Goal: Task Accomplishment & Management: Complete application form

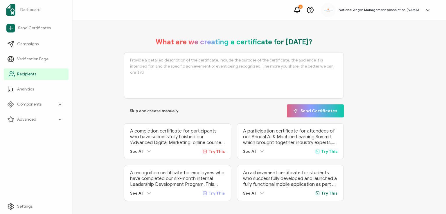
click at [24, 74] on span "Recipients" at bounding box center [26, 74] width 19 height 6
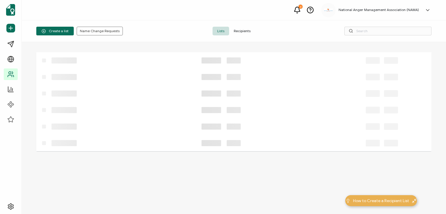
click at [238, 30] on span "Recipients" at bounding box center [242, 31] width 26 height 9
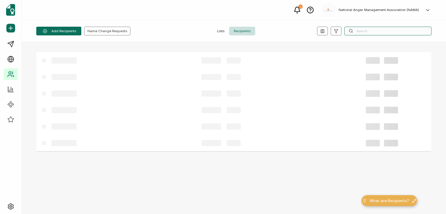
click at [366, 29] on input "text" at bounding box center [387, 31] width 87 height 9
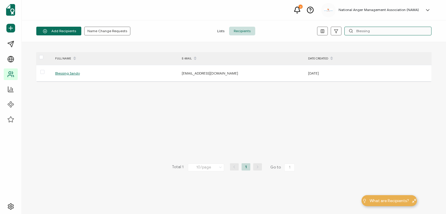
type input "Blessing"
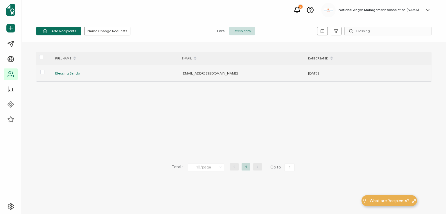
click at [63, 73] on span "Blessing Sando" at bounding box center [67, 73] width 25 height 4
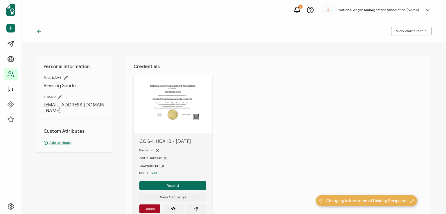
click at [59, 95] on icon at bounding box center [59, 97] width 4 height 4
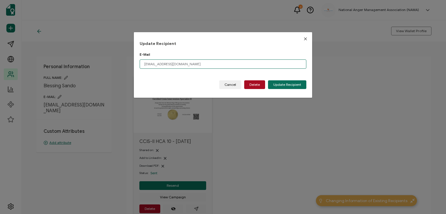
drag, startPoint x: 178, startPoint y: 62, endPoint x: 96, endPoint y: 64, distance: 81.5
click at [96, 64] on div "Update Recipient E-Mail [EMAIL_ADDRESS][DOMAIN_NAME] Please enter a valid email…" at bounding box center [223, 107] width 446 height 214
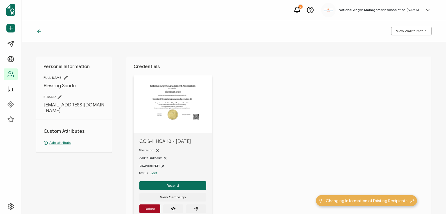
click at [59, 95] on icon at bounding box center [59, 97] width 4 height 4
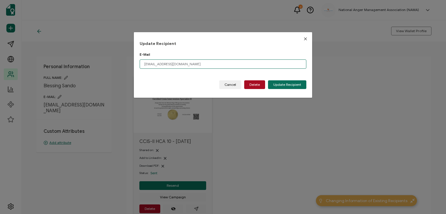
click at [176, 62] on input "[EMAIL_ADDRESS][DOMAIN_NAME]" at bounding box center [223, 63] width 167 height 9
type input "b"
drag, startPoint x: 172, startPoint y: 64, endPoint x: 170, endPoint y: 62, distance: 3.0
paste input "[EMAIL_ADDRESS][DOMAIN_NAME]"
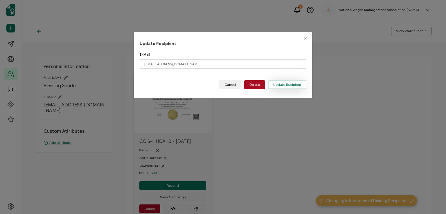
click at [283, 84] on span "Update Recipient" at bounding box center [287, 84] width 28 height 3
type input "[EMAIL_ADDRESS][DOMAIN_NAME]"
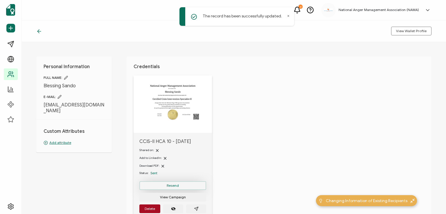
click at [167, 185] on span "Resend" at bounding box center [173, 185] width 12 height 3
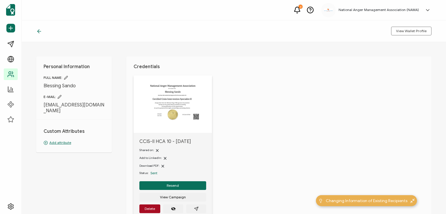
click at [40, 31] on icon at bounding box center [39, 31] width 6 height 6
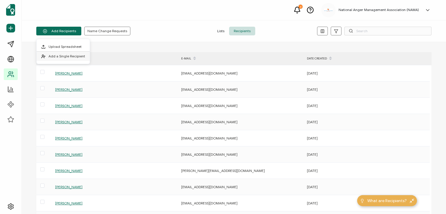
click at [64, 56] on span "Add a Single Recipient" at bounding box center [66, 56] width 37 height 4
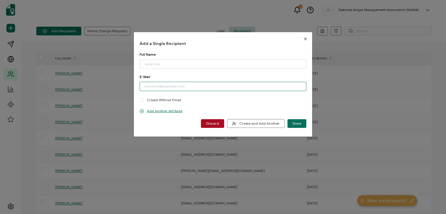
paste input "[PERSON_NAME][EMAIL_ADDRESS][DOMAIN_NAME]"
type input "[PERSON_NAME][EMAIL_ADDRESS][DOMAIN_NAME]"
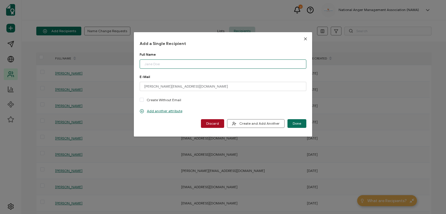
click at [167, 66] on input "dialog" at bounding box center [223, 63] width 167 height 9
type input "[PERSON_NAME]"
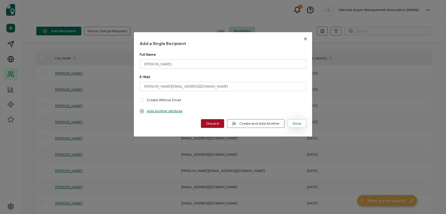
click at [292, 123] on span "Done" at bounding box center [296, 123] width 8 height 3
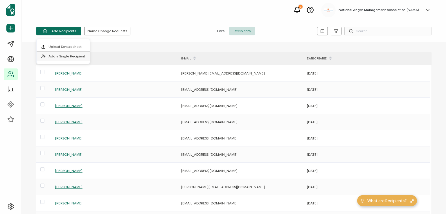
click at [70, 54] on span "Add a Single Recipient" at bounding box center [66, 56] width 37 height 4
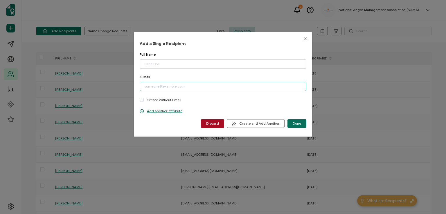
paste input "[EMAIL_ADDRESS][DOMAIN_NAME]"
type input "[EMAIL_ADDRESS][DOMAIN_NAME]"
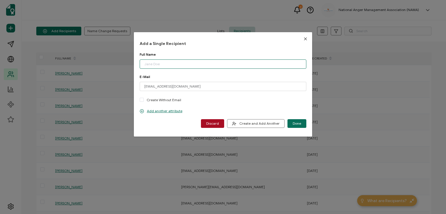
click at [159, 66] on input "dialog" at bounding box center [223, 63] width 167 height 9
type input "[PERSON_NAME]"
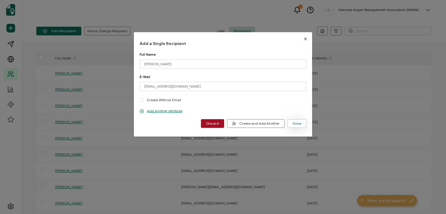
click at [294, 124] on span "Done" at bounding box center [296, 123] width 8 height 3
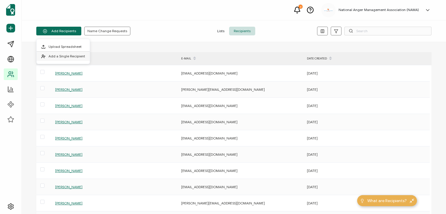
click at [66, 57] on span "Add a Single Recipient" at bounding box center [66, 56] width 37 height 4
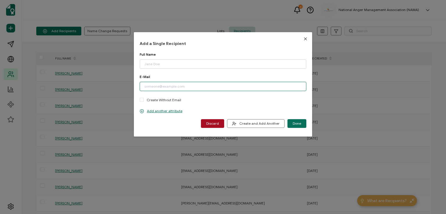
paste input "[EMAIL_ADDRESS][DOMAIN_NAME]"
type input "[EMAIL_ADDRESS][DOMAIN_NAME]"
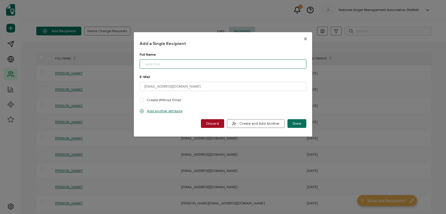
paste input "[PERSON_NAME]"
type input "[PERSON_NAME]"
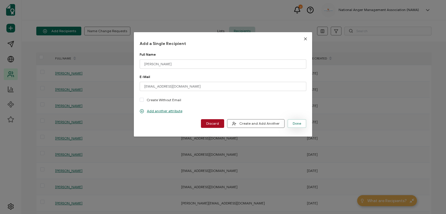
click at [289, 123] on button "Done" at bounding box center [296, 123] width 19 height 9
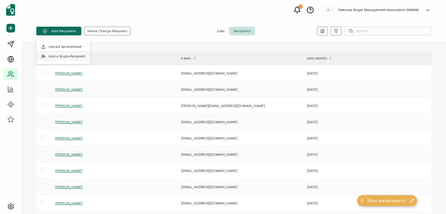
click at [65, 54] on span "Add a Single Recipient" at bounding box center [66, 56] width 37 height 4
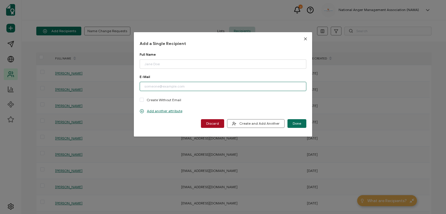
paste input "[EMAIL_ADDRESS][DOMAIN_NAME]"
type input "[EMAIL_ADDRESS][DOMAIN_NAME]"
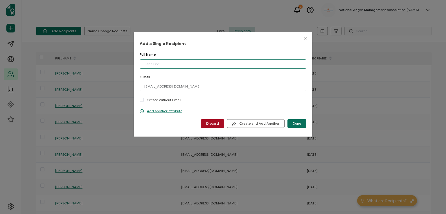
paste input "[PERSON_NAME]"
type input "[PERSON_NAME]"
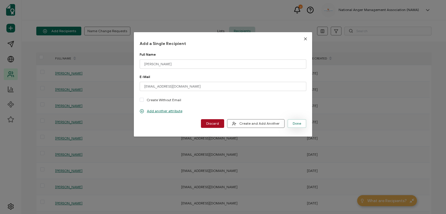
click at [295, 120] on button "Done" at bounding box center [296, 123] width 19 height 9
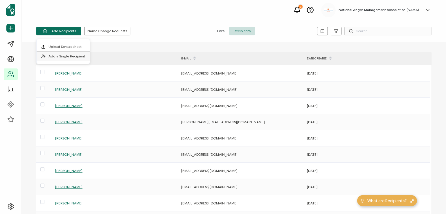
click at [70, 56] on span "Add a Single Recipient" at bounding box center [66, 56] width 37 height 4
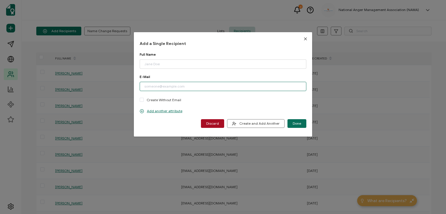
paste input "[EMAIL_ADDRESS][DOMAIN_NAME]"
type input "[EMAIL_ADDRESS][DOMAIN_NAME]"
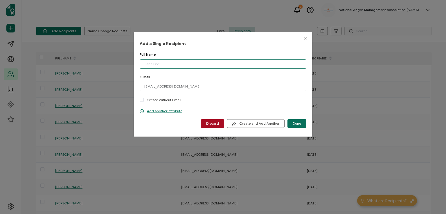
paste input "[PERSON_NAME]"
type input "[PERSON_NAME]"
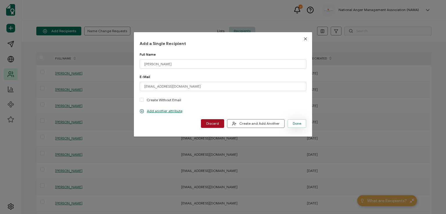
click at [294, 122] on span "Done" at bounding box center [296, 123] width 8 height 3
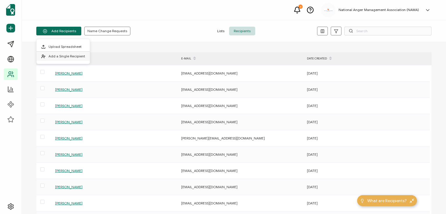
click at [70, 54] on span "Add a Single Recipient" at bounding box center [66, 56] width 37 height 4
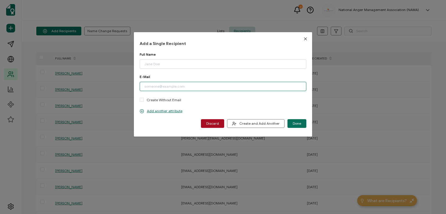
paste input "[EMAIL_ADDRESS][PERSON_NAME][DOMAIN_NAME]"
type input "[EMAIL_ADDRESS][PERSON_NAME][DOMAIN_NAME]"
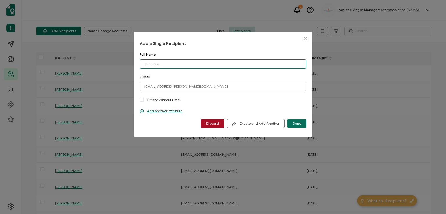
drag, startPoint x: 160, startPoint y: 64, endPoint x: 157, endPoint y: 62, distance: 4.2
paste input "[PERSON_NAME]"
type input "[PERSON_NAME]"
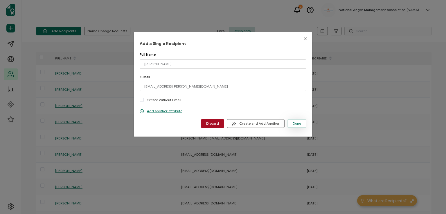
click at [294, 122] on span "Done" at bounding box center [296, 123] width 8 height 3
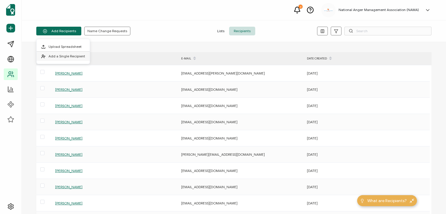
click at [65, 56] on span "Add a Single Recipient" at bounding box center [66, 56] width 37 height 4
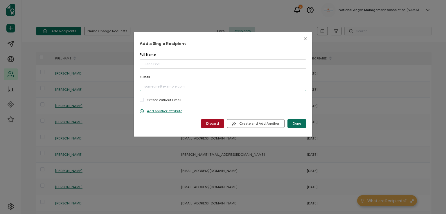
paste input "[EMAIL_ADDRESS][DOMAIN_NAME]"
type input "[EMAIL_ADDRESS][DOMAIN_NAME]"
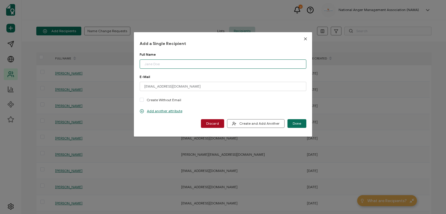
paste input "[PERSON_NAME]"
type input "[PERSON_NAME]"
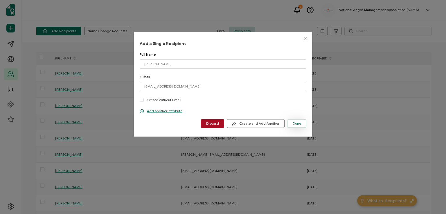
click at [296, 125] on span "Done" at bounding box center [296, 123] width 8 height 3
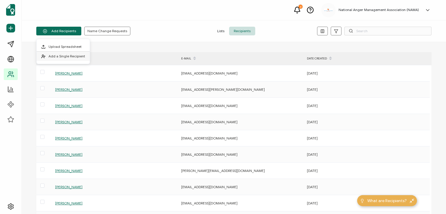
click at [65, 53] on li "Add a Single Recipient" at bounding box center [63, 56] width 53 height 9
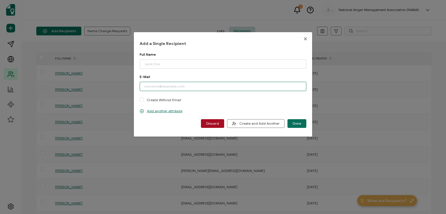
paste input "[EMAIL_ADDRESS][DOMAIN_NAME]"
type input "[EMAIL_ADDRESS][DOMAIN_NAME]"
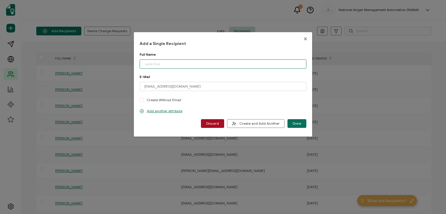
paste input "[PERSON_NAME]"
drag, startPoint x: 155, startPoint y: 66, endPoint x: 173, endPoint y: 67, distance: 18.0
click at [173, 67] on input "[PERSON_NAME]" at bounding box center [223, 63] width 167 height 9
paste input "[PERSON_NAME]"
type input "[PERSON_NAME]"
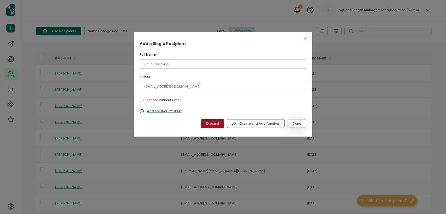
click at [292, 122] on span "Done" at bounding box center [296, 123] width 8 height 3
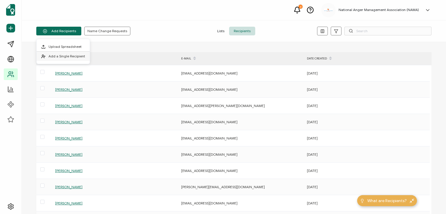
click at [56, 57] on span "Add a Single Recipient" at bounding box center [66, 56] width 37 height 4
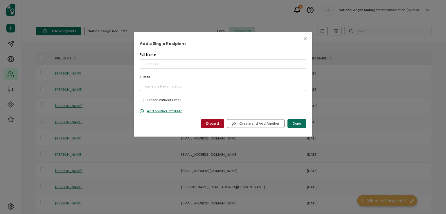
paste input "[EMAIL_ADDRESS][DOMAIN_NAME]"
type input "[EMAIL_ADDRESS][DOMAIN_NAME]"
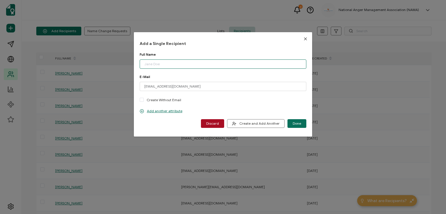
paste input "[PERSON_NAME]"
type input "[PERSON_NAME]"
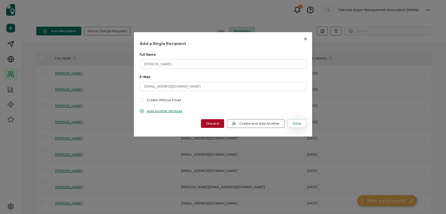
click at [292, 121] on button "Done" at bounding box center [296, 123] width 19 height 9
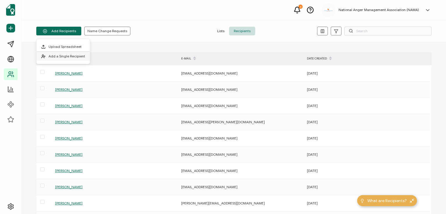
click at [66, 55] on span "Add a Single Recipient" at bounding box center [66, 56] width 37 height 4
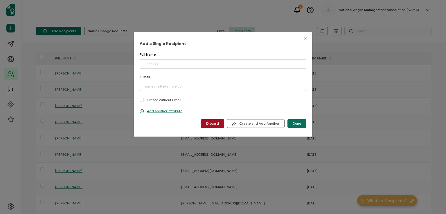
paste input "[EMAIL_ADDRESS][DOMAIN_NAME]"
type input "[EMAIL_ADDRESS][DOMAIN_NAME]"
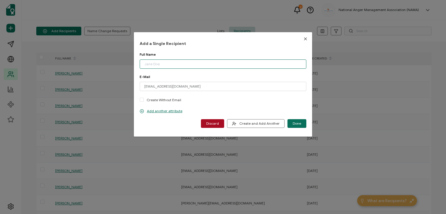
paste input "[PERSON_NAME]"
type input "[PERSON_NAME]"
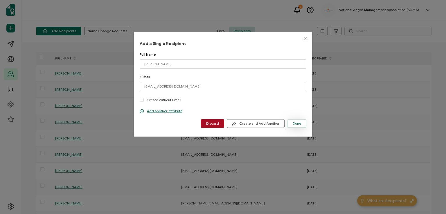
click at [295, 124] on span "Done" at bounding box center [296, 123] width 8 height 3
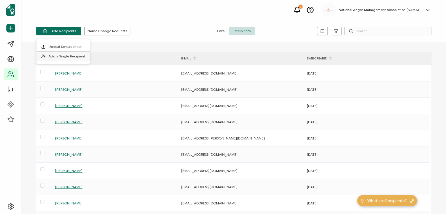
click at [57, 55] on span "Add a Single Recipient" at bounding box center [66, 56] width 37 height 4
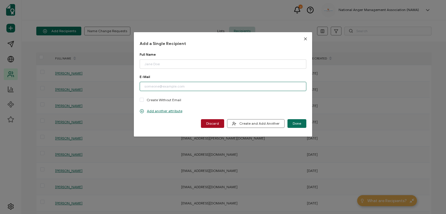
paste input "[EMAIL_ADDRESS][DOMAIN_NAME]"
type input "[EMAIL_ADDRESS][DOMAIN_NAME]"
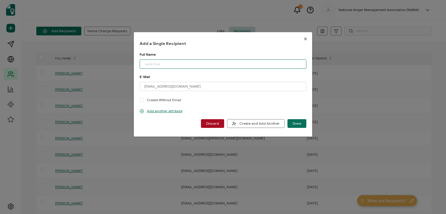
paste input "[PERSON_NAME]"
type input "[PERSON_NAME]"
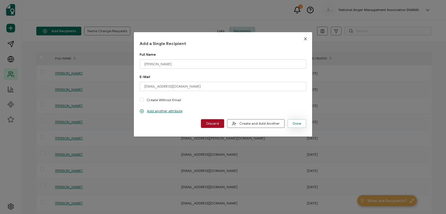
click at [296, 123] on span "Done" at bounding box center [296, 123] width 8 height 3
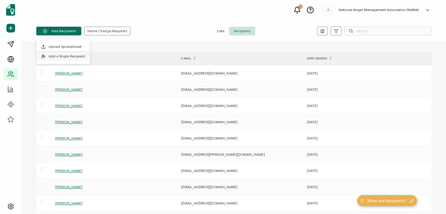
click at [62, 59] on li "Add a Single Recipient" at bounding box center [63, 56] width 53 height 9
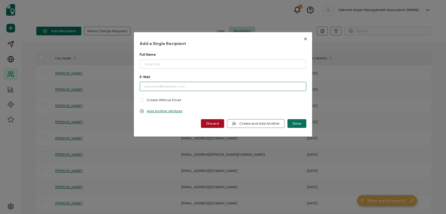
paste input "[EMAIL_ADDRESS][DOMAIN_NAME]"
type input "[EMAIL_ADDRESS][DOMAIN_NAME]"
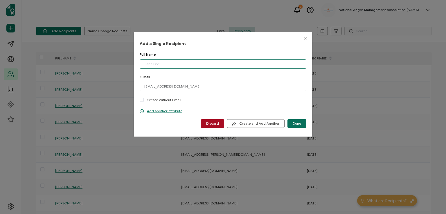
paste input "[PERSON_NAME]"
type input "[PERSON_NAME]"
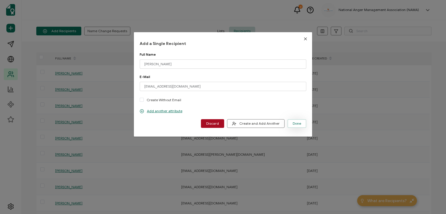
click at [290, 123] on button "Done" at bounding box center [296, 123] width 19 height 9
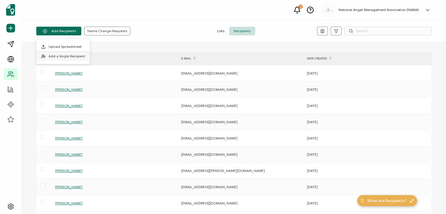
click at [62, 55] on span "Add a Single Recipient" at bounding box center [66, 56] width 37 height 4
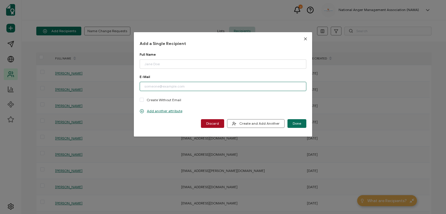
paste input "[EMAIL_ADDRESS][DOMAIN_NAME]"
type input "[EMAIL_ADDRESS][DOMAIN_NAME]"
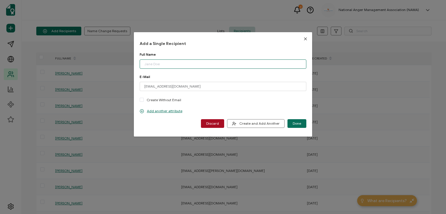
paste input "[PERSON_NAME]"
type input "[PERSON_NAME]"
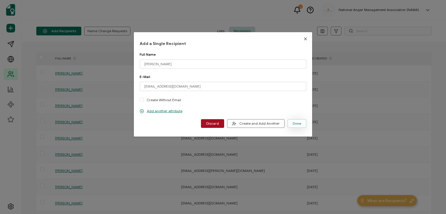
click at [293, 122] on span "Done" at bounding box center [296, 123] width 8 height 3
